Goal: Information Seeking & Learning: Compare options

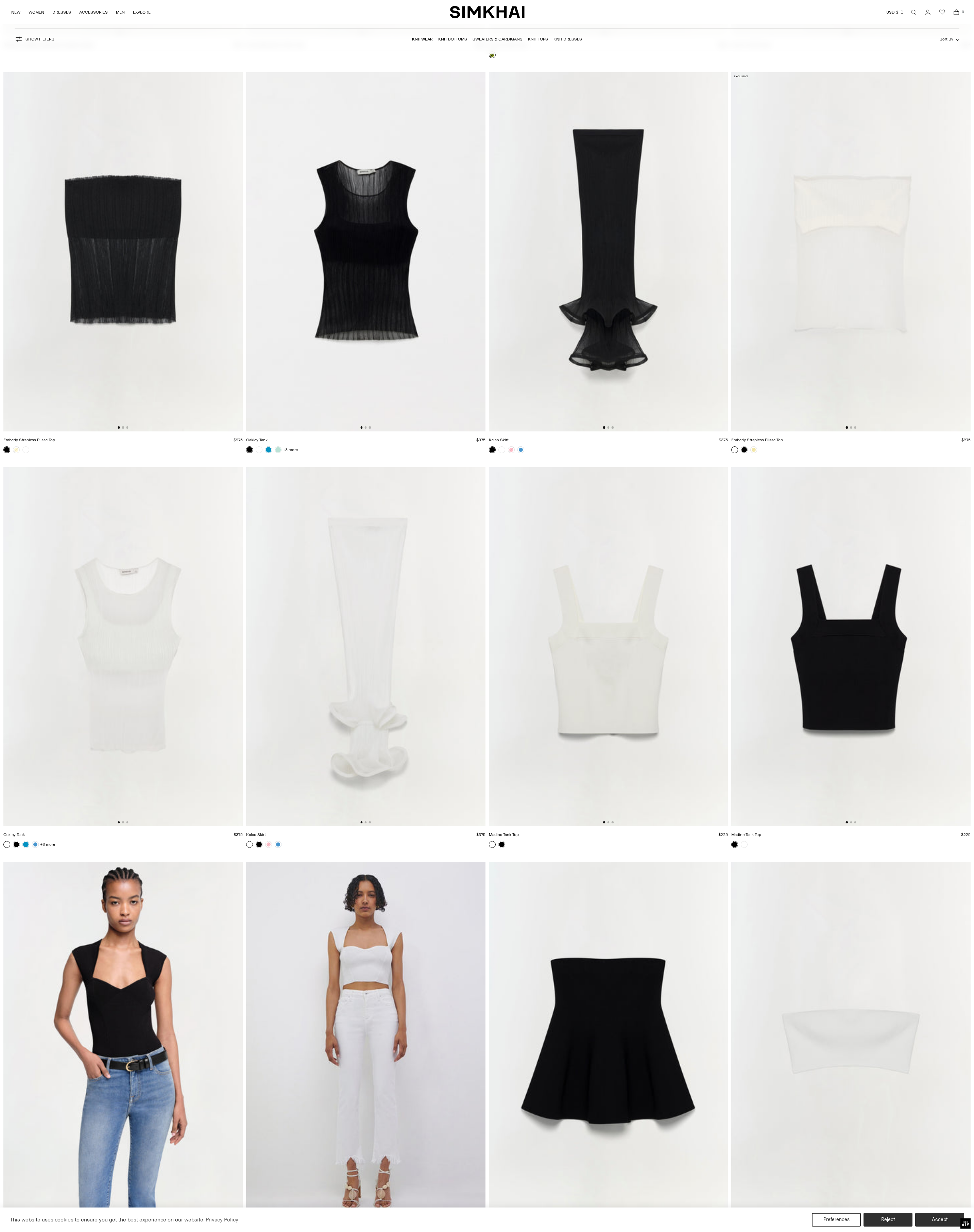
scroll to position [9897, 0]
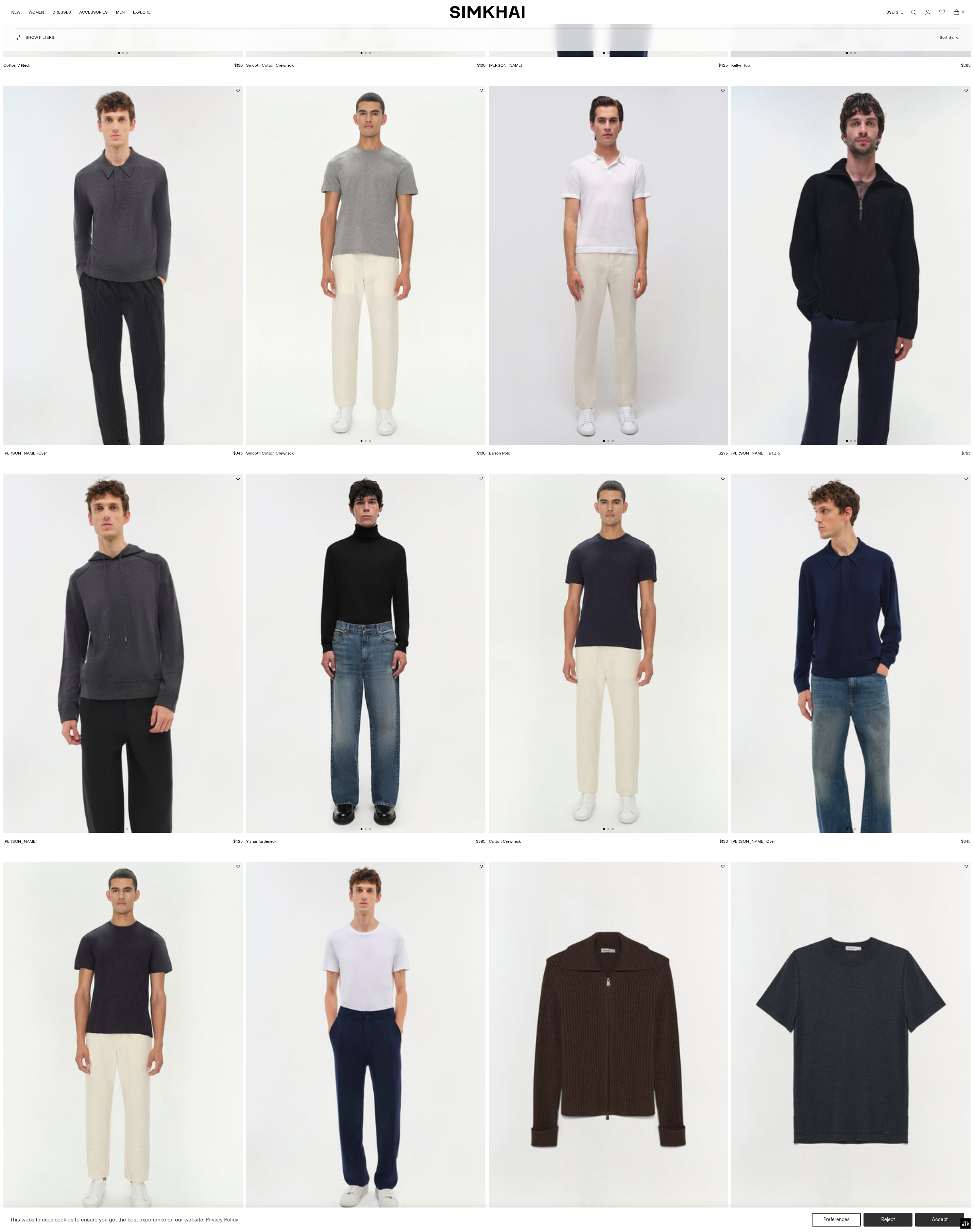
scroll to position [1561, 0]
